Goal: Check status

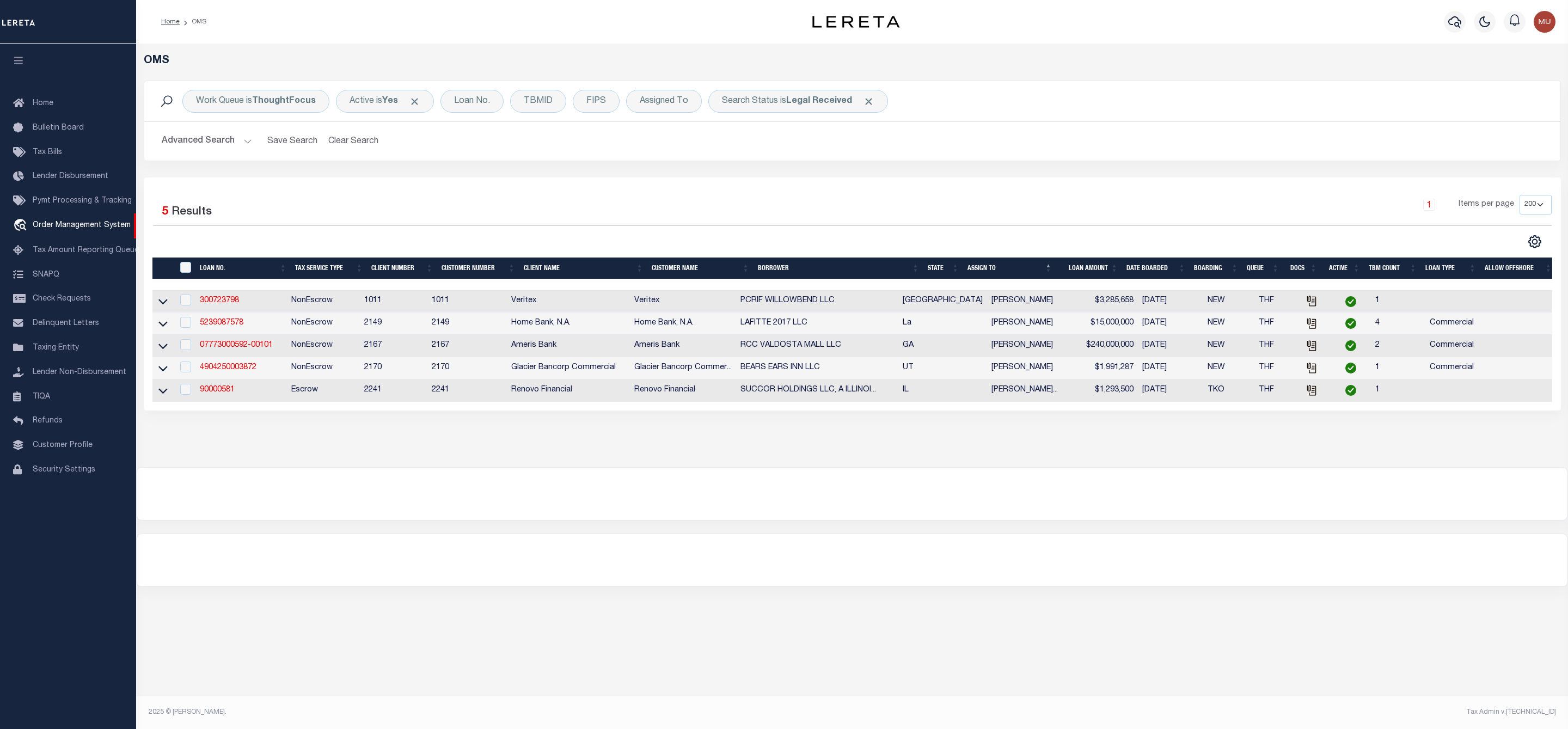
select select "200"
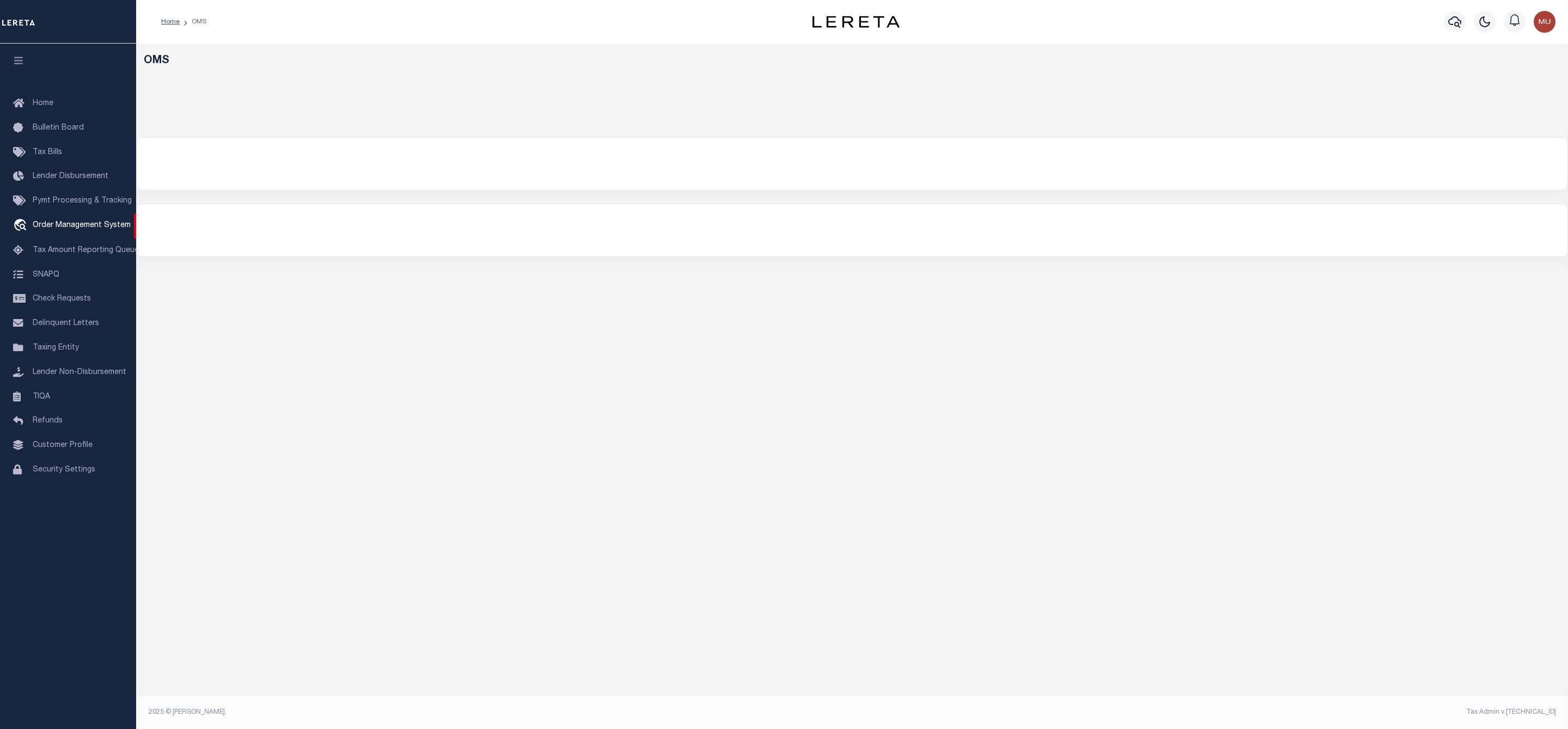
select select "200"
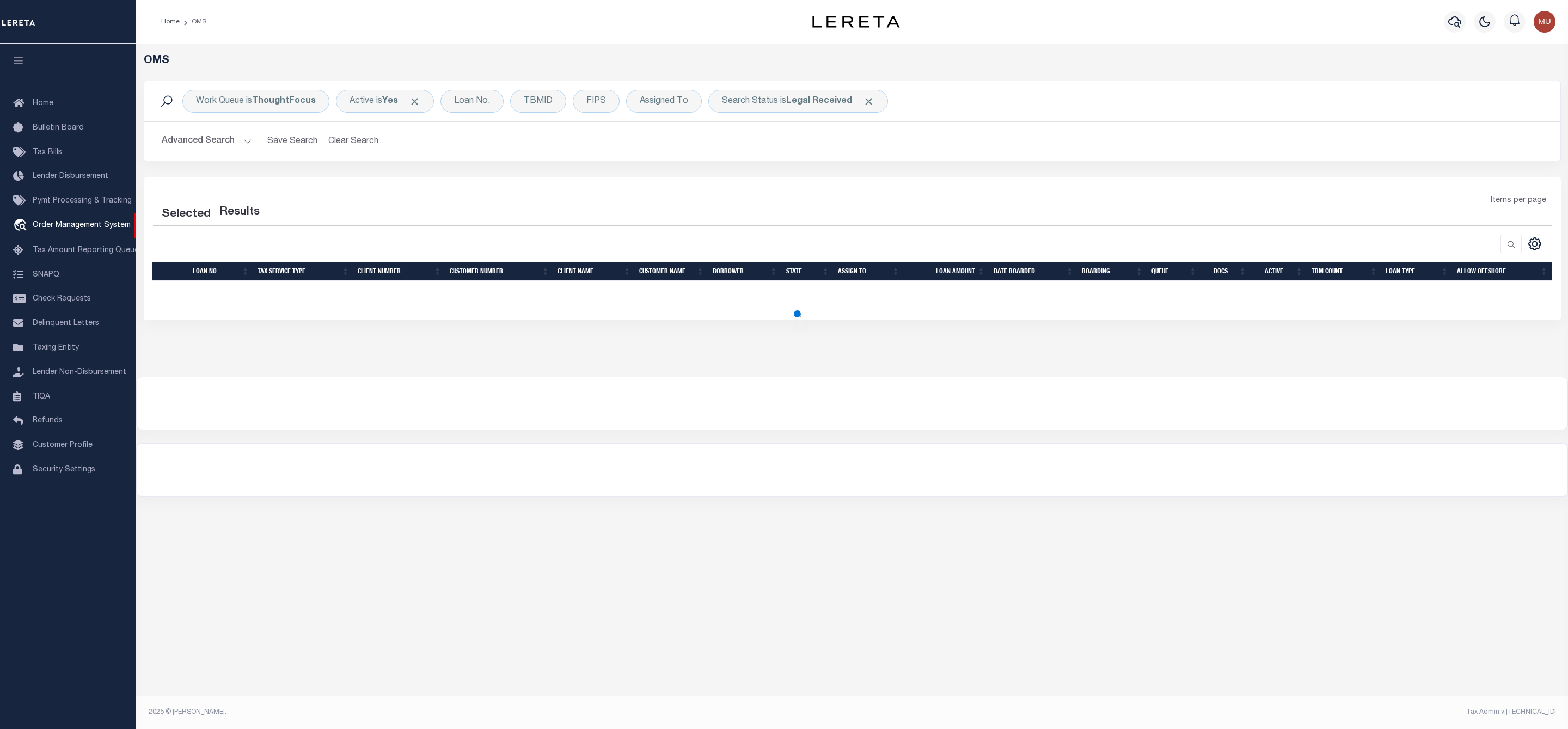
select select "200"
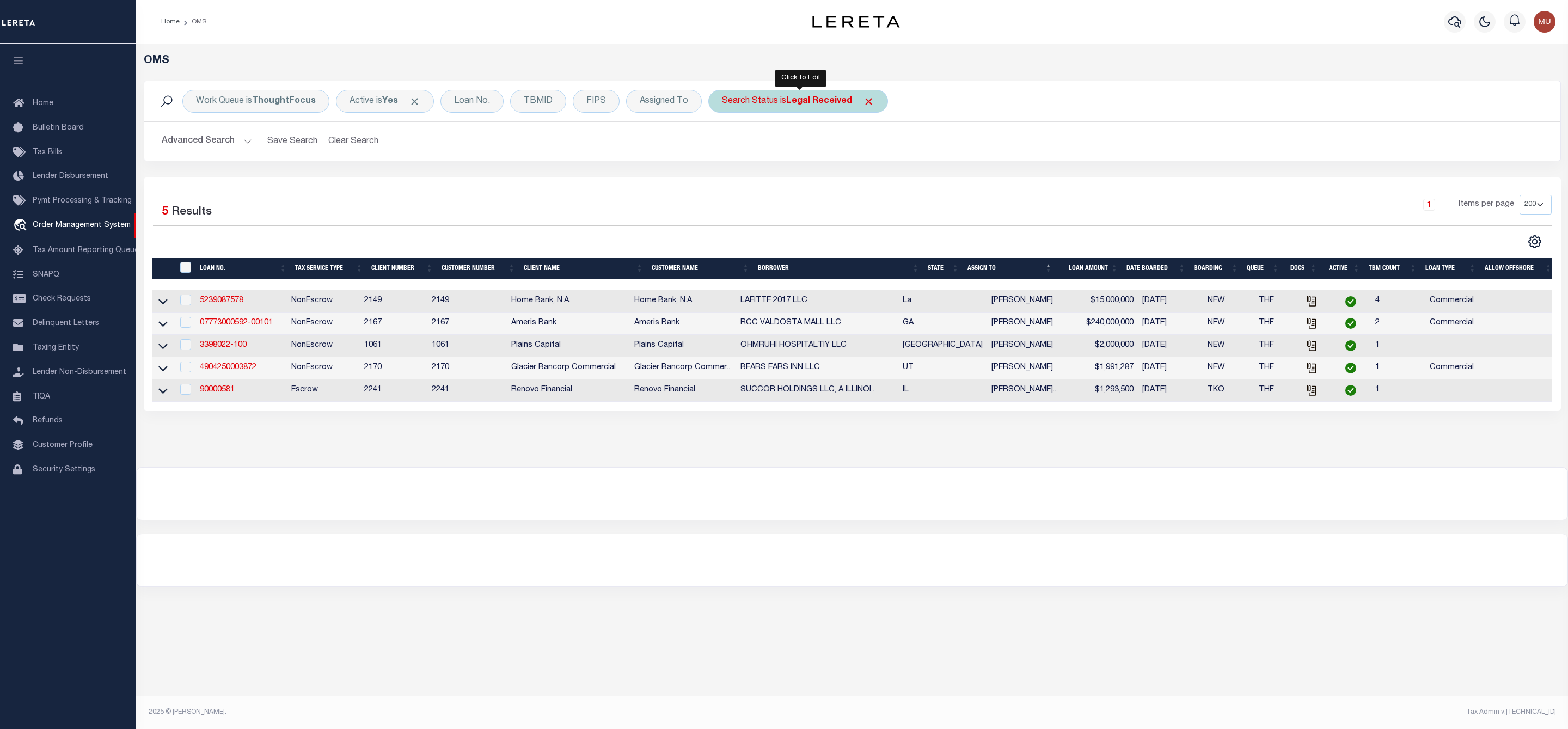
click at [819, 105] on b "Legal Received" at bounding box center [819, 101] width 66 height 9
click at [800, 158] on select "Automated Search Bad Parcel Complete Duplicate Parcel High Dollar Reporting In …" at bounding box center [802, 155] width 160 height 21
select select "IP"
click at [725, 145] on select "Automated Search Bad Parcel Complete Duplicate Parcel High Dollar Reporting In …" at bounding box center [802, 155] width 160 height 21
click at [875, 187] on input "Apply" at bounding box center [866, 178] width 32 height 18
